Goal: Obtain resource: Download file/media

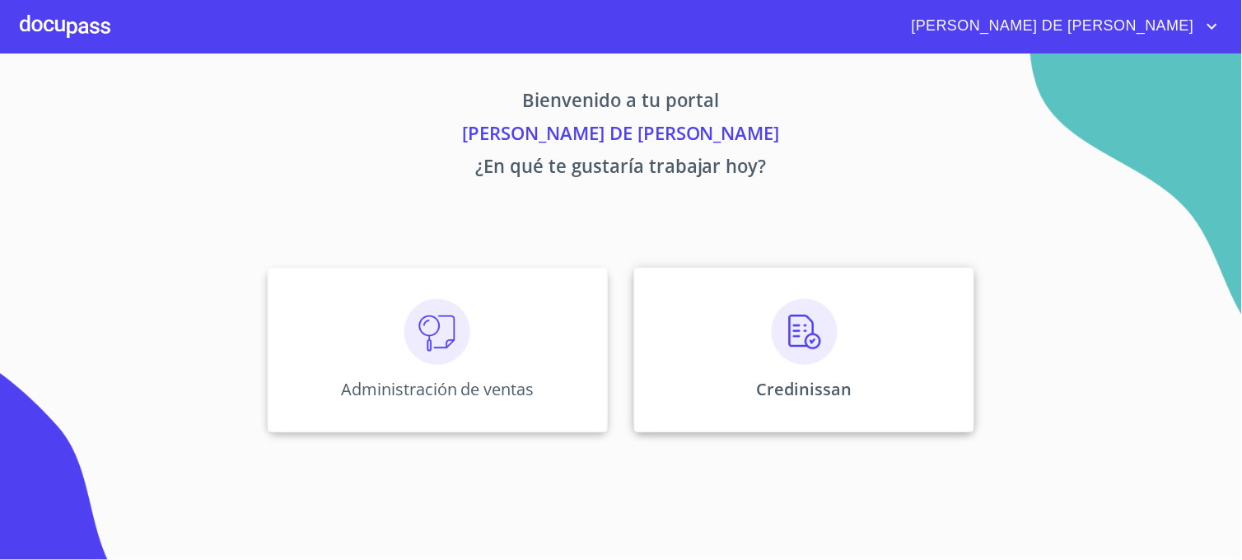
drag, startPoint x: 0, startPoint y: 0, endPoint x: 701, endPoint y: 392, distance: 803.4
click at [701, 392] on div "Credinissan" at bounding box center [804, 350] width 340 height 165
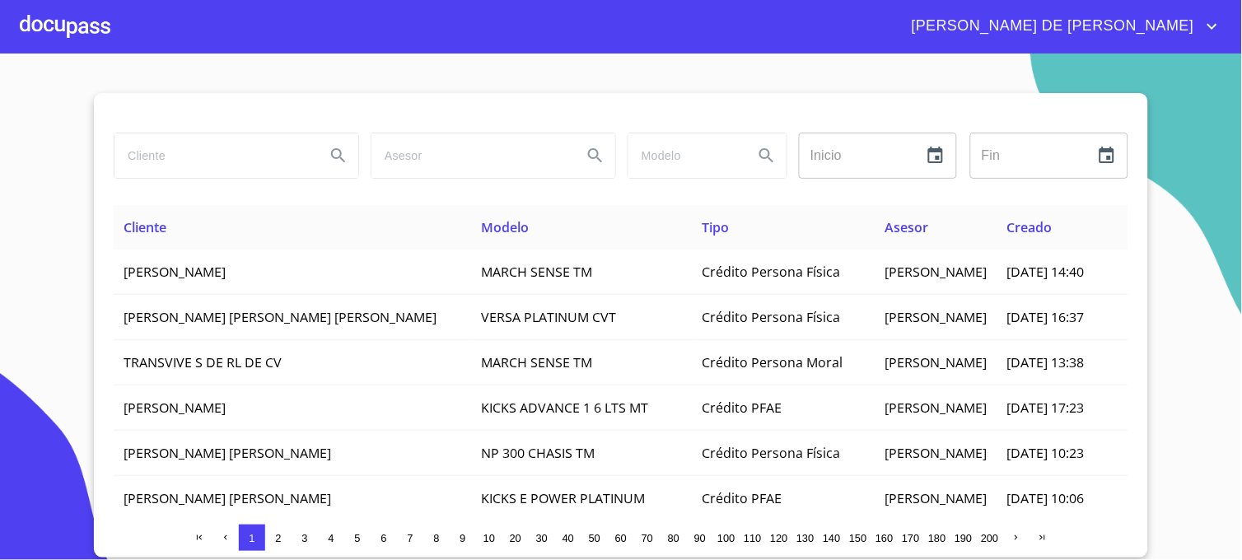
click at [256, 170] on input "search" at bounding box center [214, 155] width 198 height 44
type input "[PERSON_NAME]"
click at [335, 157] on icon "Search" at bounding box center [338, 155] width 14 height 14
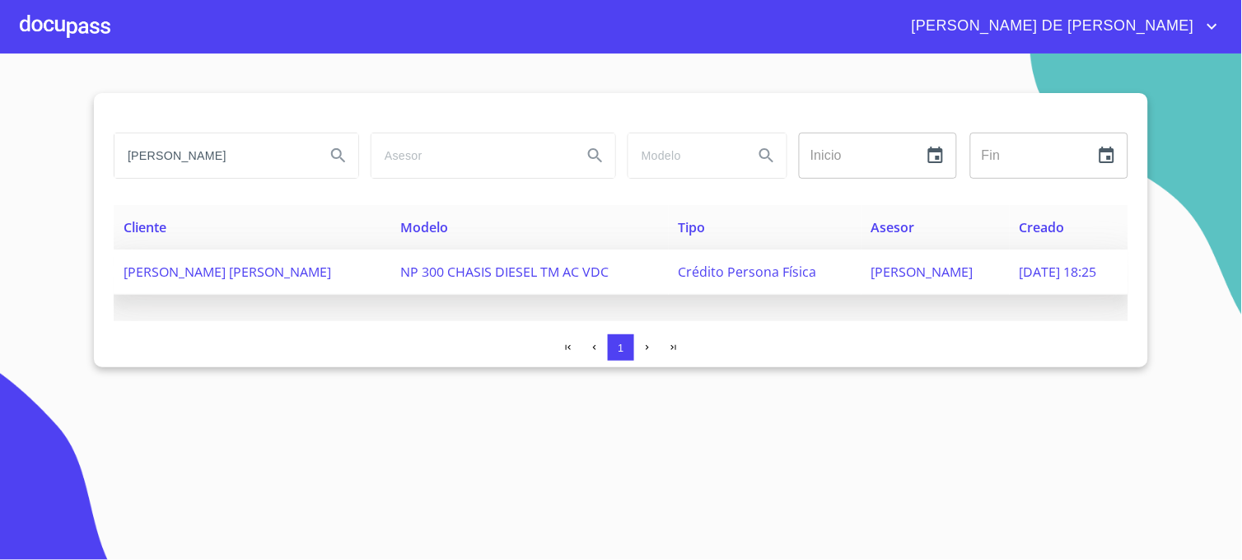
click at [915, 272] on span "[PERSON_NAME]" at bounding box center [923, 272] width 102 height 18
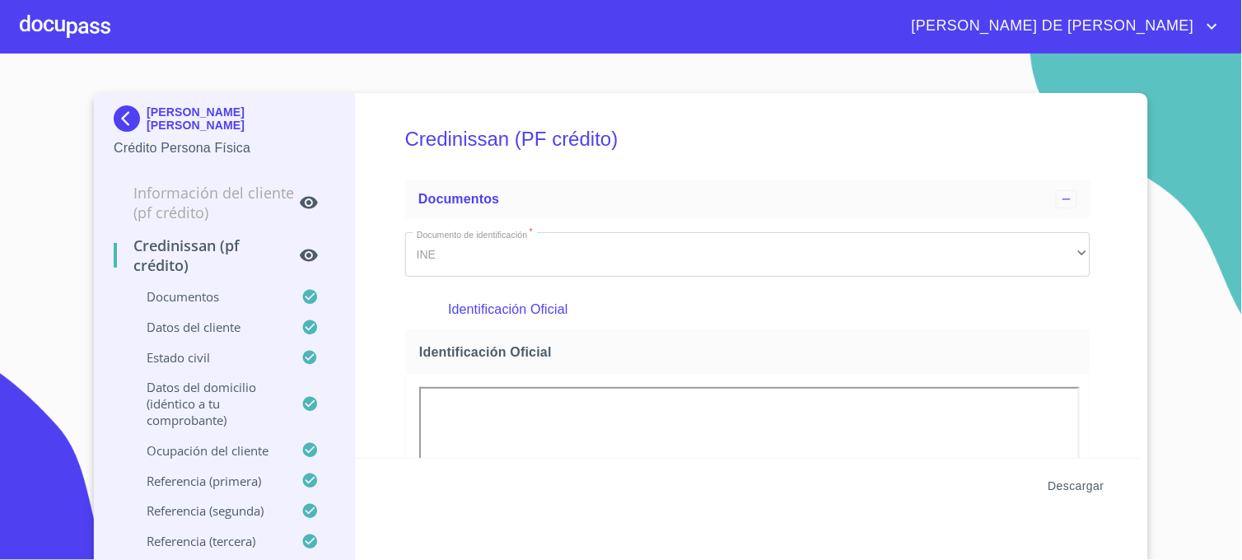
click at [1061, 484] on span "Descargar" at bounding box center [1077, 486] width 56 height 21
click at [119, 120] on img at bounding box center [130, 118] width 33 height 26
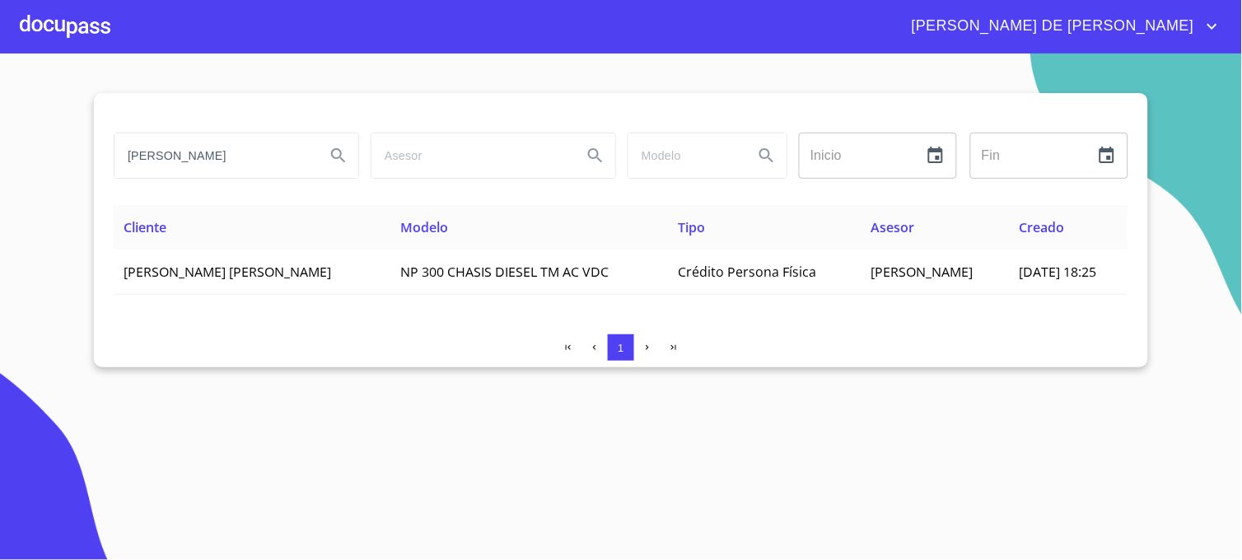
click at [265, 144] on input "[PERSON_NAME]" at bounding box center [214, 155] width 198 height 44
click at [335, 151] on icon "Search" at bounding box center [339, 156] width 20 height 20
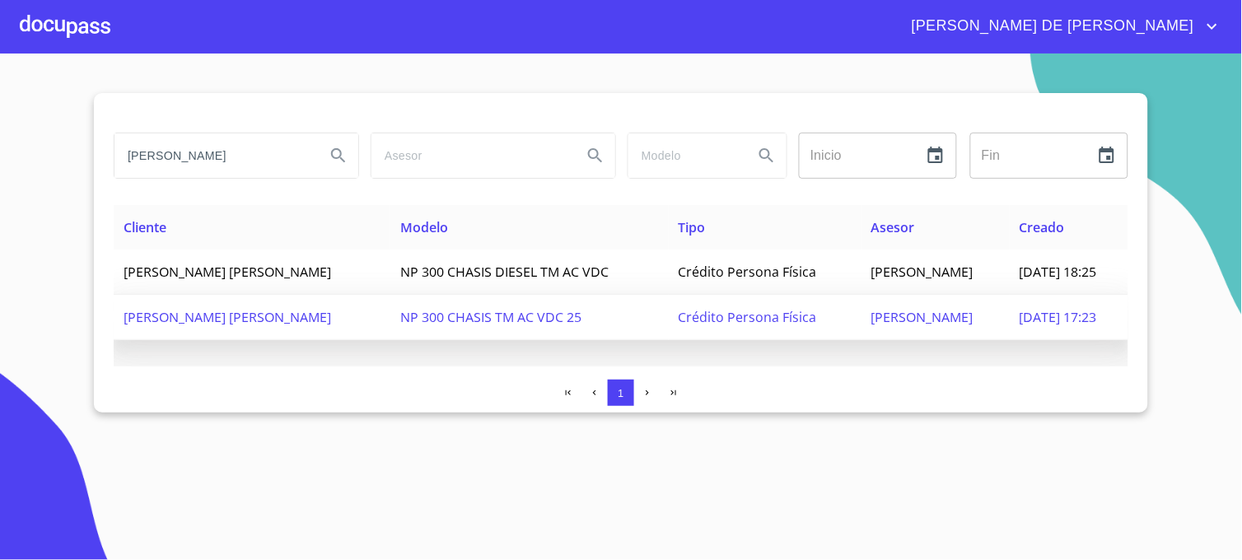
click at [1020, 316] on span "[DATE] 17:23" at bounding box center [1058, 317] width 77 height 18
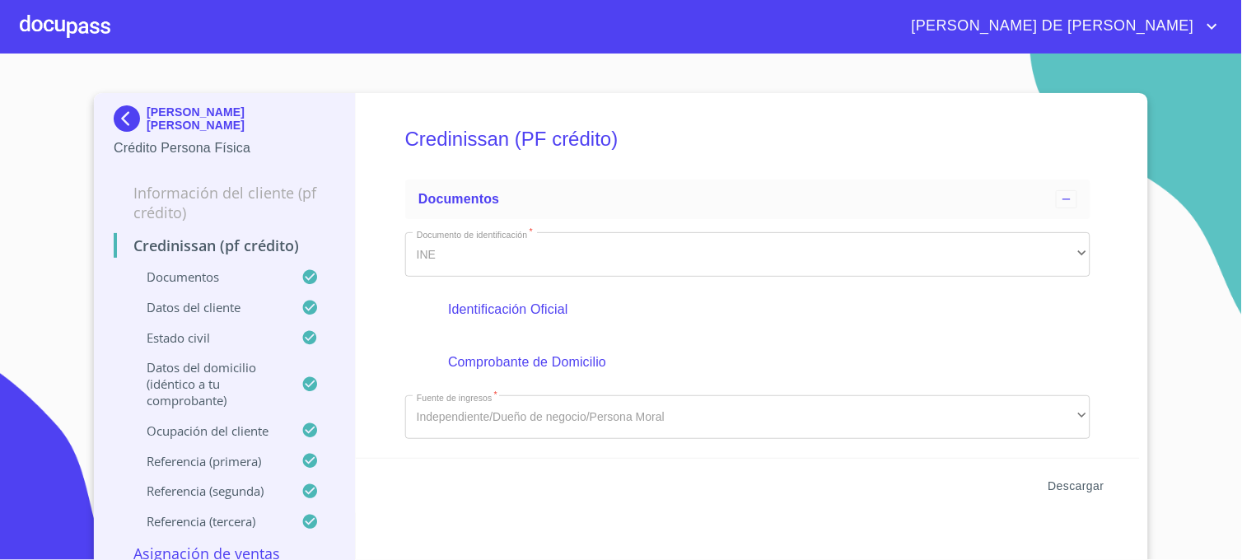
click at [1084, 482] on span "Descargar" at bounding box center [1077, 486] width 56 height 21
